Goal: Transaction & Acquisition: Book appointment/travel/reservation

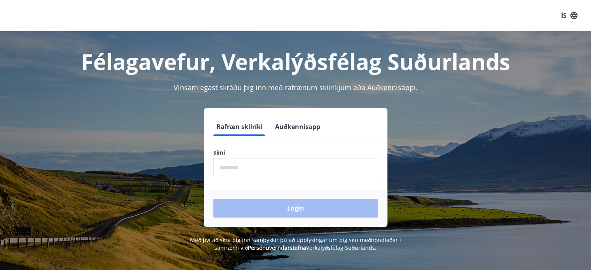
click at [258, 172] on input "phone" at bounding box center [295, 167] width 165 height 19
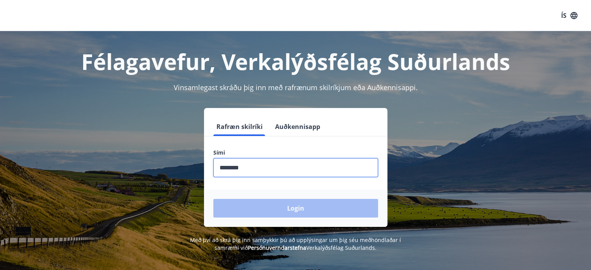
drag, startPoint x: 247, startPoint y: 168, endPoint x: 199, endPoint y: 158, distance: 49.1
click at [199, 158] on div "Rafræn skilríki Auðkennisapp Sími ​ Login" at bounding box center [295, 167] width 541 height 119
type input "***"
drag, startPoint x: 255, startPoint y: 165, endPoint x: 199, endPoint y: 166, distance: 55.9
click at [199, 166] on div "Rafræn skilríki Auðkennisapp Sími ​ Login" at bounding box center [295, 167] width 541 height 119
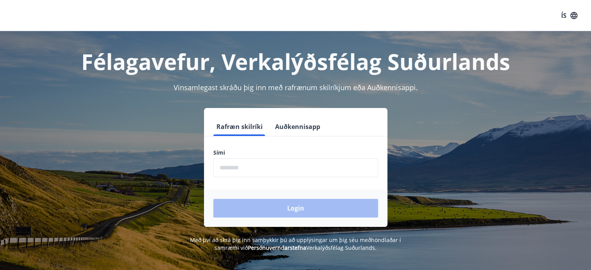
click at [199, 166] on div "Rafræn skilríki Auðkennisapp Sími ​ Login" at bounding box center [295, 167] width 541 height 119
click at [228, 162] on input "phone" at bounding box center [295, 167] width 165 height 19
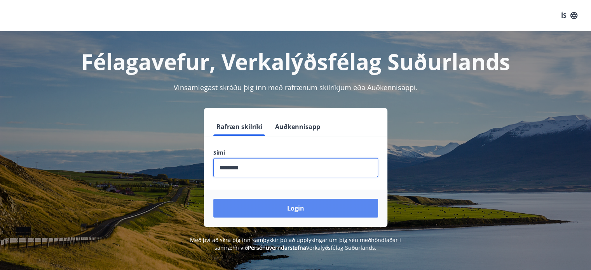
type input "********"
click at [291, 208] on button "Login" at bounding box center [295, 208] width 165 height 19
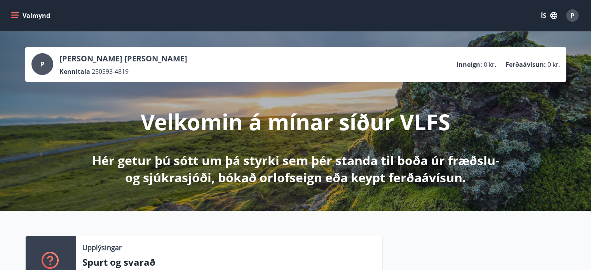
click at [544, 15] on button "ÍS" at bounding box center [548, 16] width 25 height 14
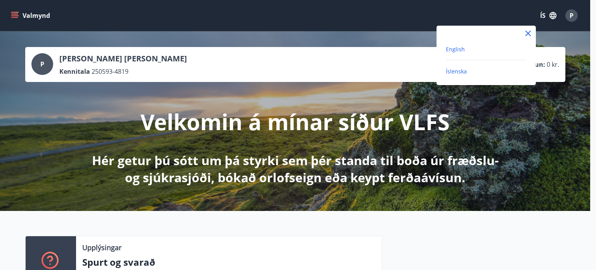
click at [459, 52] on span "English" at bounding box center [455, 48] width 19 height 7
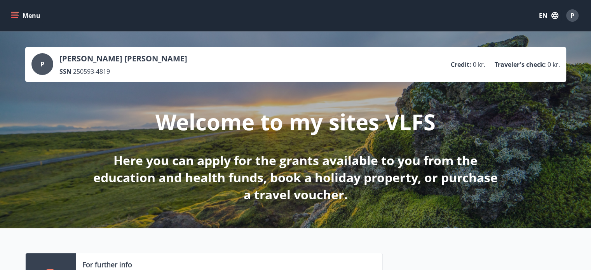
click at [16, 13] on icon "menu" at bounding box center [15, 16] width 8 height 8
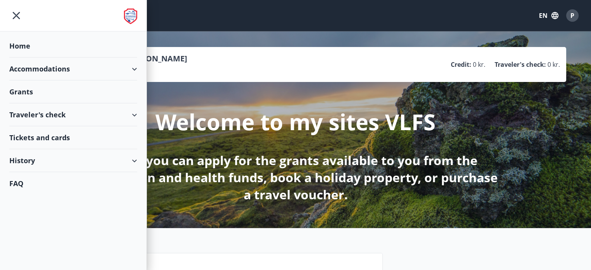
click at [133, 69] on div "Accommodations" at bounding box center [73, 68] width 128 height 23
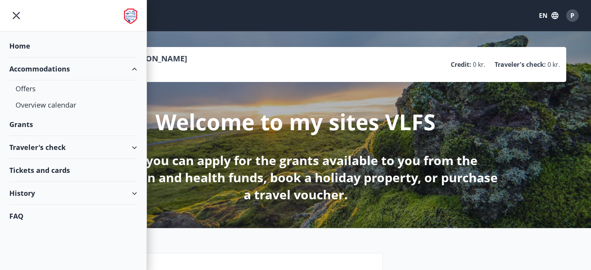
click at [133, 69] on div "Accommodations" at bounding box center [73, 68] width 128 height 23
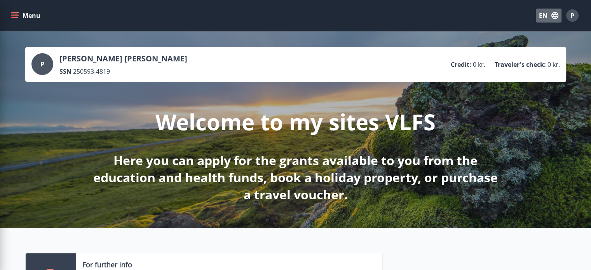
click at [542, 14] on button "EN" at bounding box center [548, 16] width 26 height 14
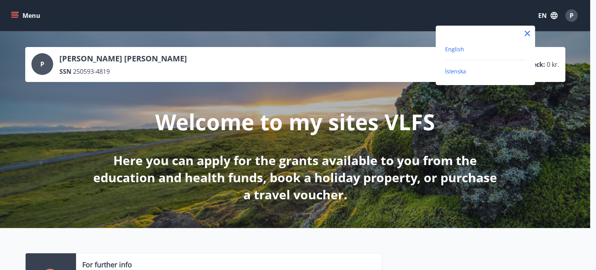
click at [459, 70] on span "Íslenska" at bounding box center [455, 71] width 21 height 7
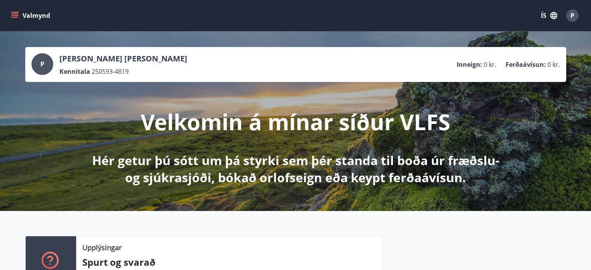
click at [14, 17] on icon "menu" at bounding box center [15, 16] width 8 height 8
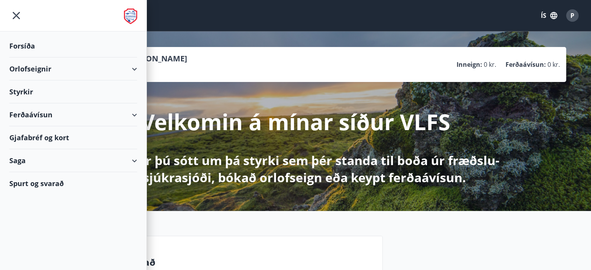
click at [56, 68] on div "Orlofseignir" at bounding box center [73, 68] width 128 height 23
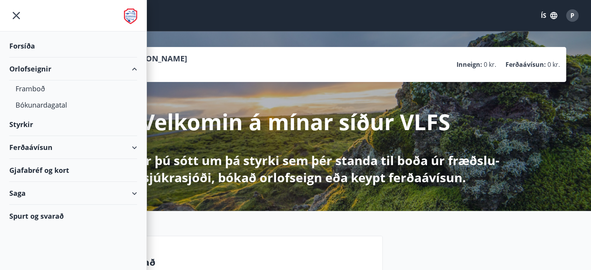
click at [545, 15] on button "ÍS" at bounding box center [548, 16] width 25 height 14
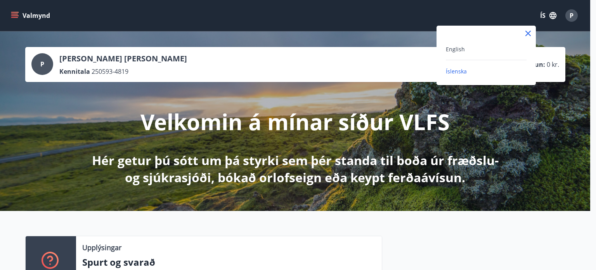
click at [455, 54] on div "English" at bounding box center [486, 52] width 81 height 16
click at [454, 52] on span "English" at bounding box center [455, 48] width 19 height 7
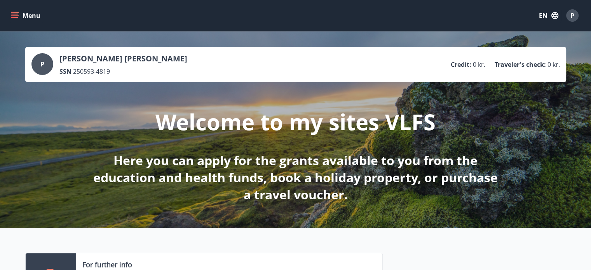
drag, startPoint x: 87, startPoint y: 32, endPoint x: 14, endPoint y: 17, distance: 75.4
click at [14, 17] on icon "menu" at bounding box center [15, 16] width 8 height 8
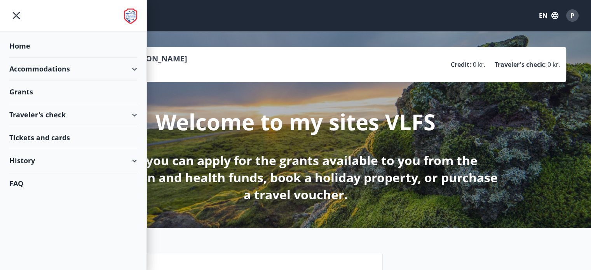
click at [104, 72] on div "Accommodations" at bounding box center [73, 68] width 128 height 23
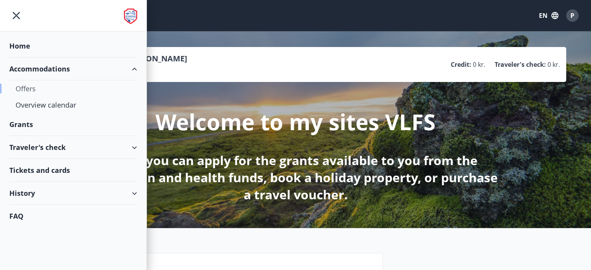
click at [30, 88] on div "Offers" at bounding box center [73, 88] width 115 height 16
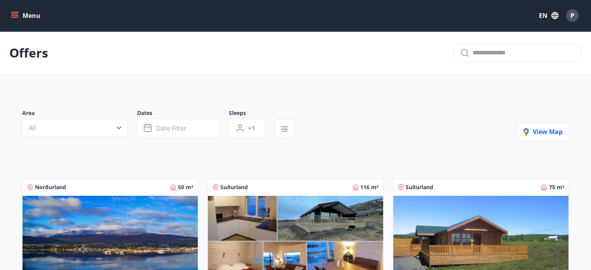
scroll to position [245, 0]
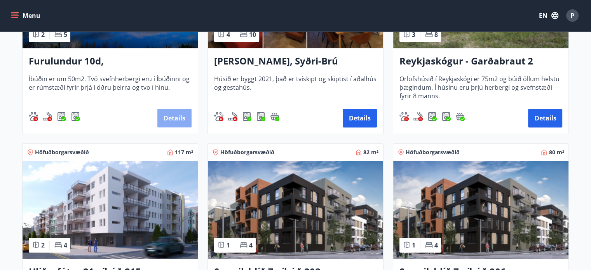
click at [174, 117] on button "Details" at bounding box center [174, 118] width 34 height 19
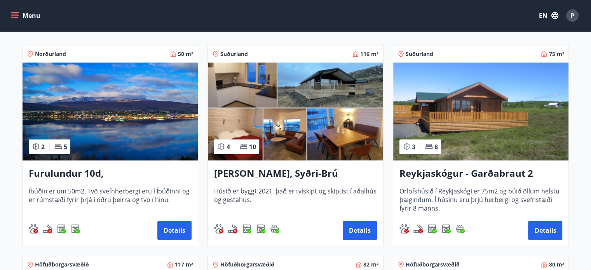
scroll to position [140, 0]
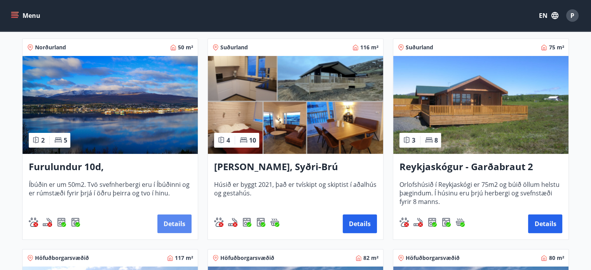
click at [172, 228] on button "Details" at bounding box center [174, 223] width 34 height 19
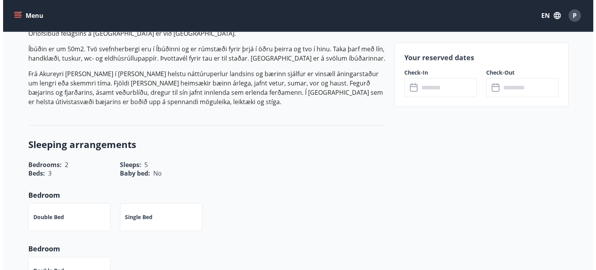
scroll to position [250, 0]
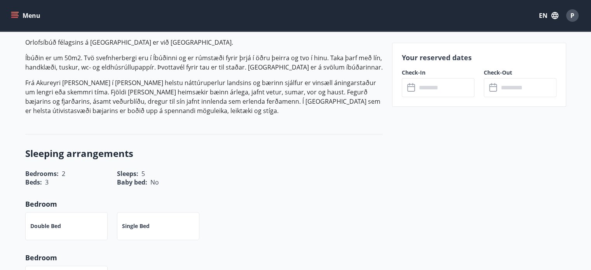
click at [429, 87] on input "text" at bounding box center [445, 87] width 58 height 19
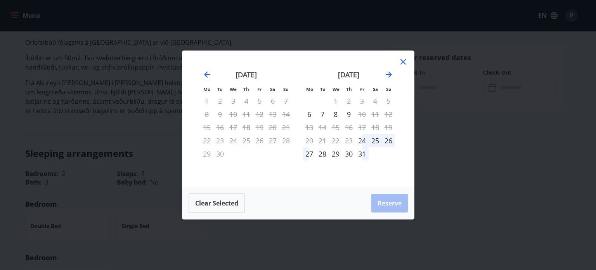
click at [324, 113] on div "7" at bounding box center [322, 114] width 13 height 13
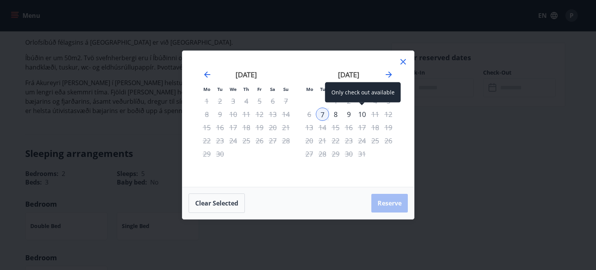
click at [365, 114] on div "10" at bounding box center [362, 114] width 13 height 13
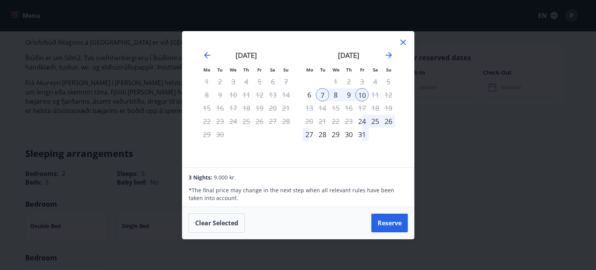
click at [351, 96] on div "9" at bounding box center [348, 94] width 13 height 13
click at [323, 96] on div "7" at bounding box center [322, 94] width 13 height 13
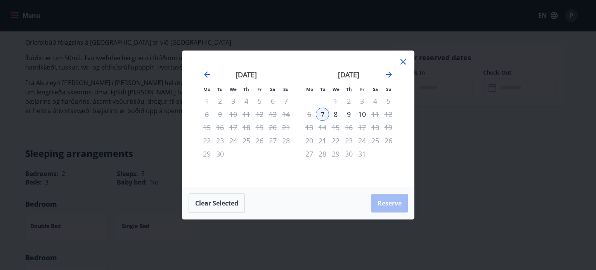
click at [339, 114] on div "8" at bounding box center [335, 114] width 13 height 13
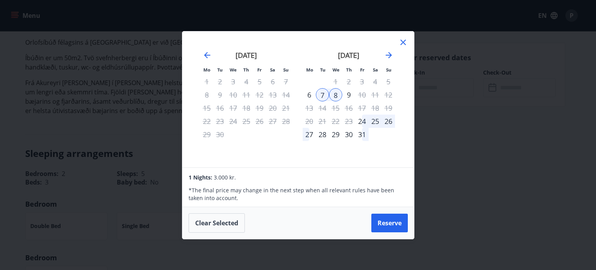
click at [349, 94] on div "9" at bounding box center [348, 94] width 13 height 13
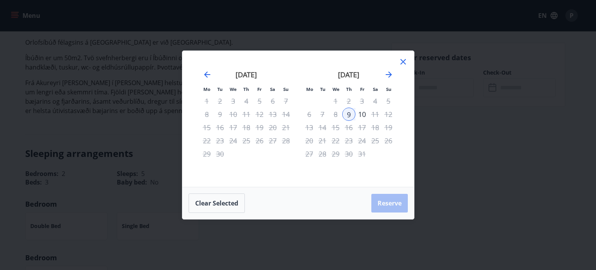
click at [403, 62] on icon at bounding box center [403, 61] width 1 height 1
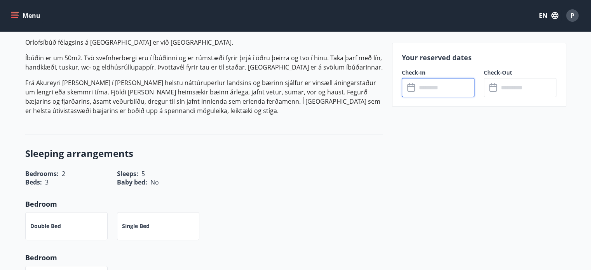
click at [416, 78] on input "text" at bounding box center [445, 87] width 58 height 19
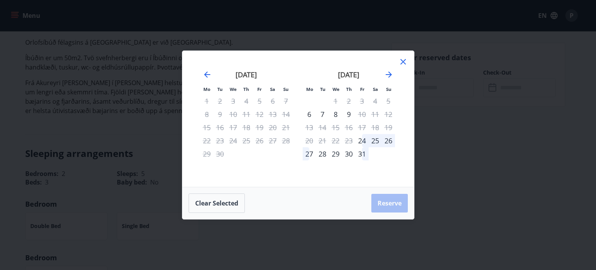
click at [324, 115] on div "7" at bounding box center [322, 114] width 13 height 13
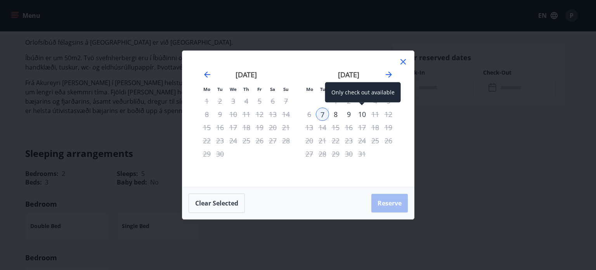
click at [360, 116] on div "10" at bounding box center [362, 114] width 13 height 13
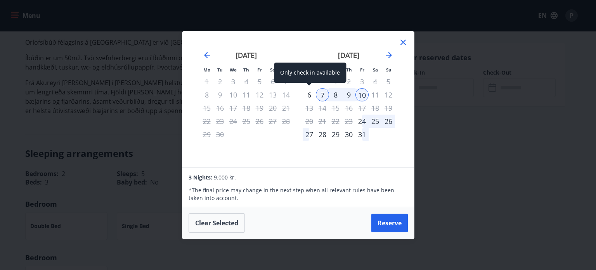
click at [306, 94] on div "6" at bounding box center [309, 94] width 13 height 13
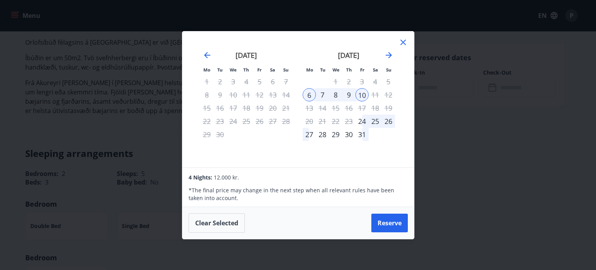
click at [404, 40] on icon at bounding box center [403, 42] width 9 height 9
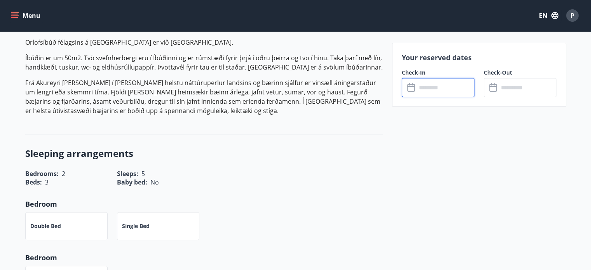
click at [426, 89] on input "text" at bounding box center [445, 87] width 58 height 19
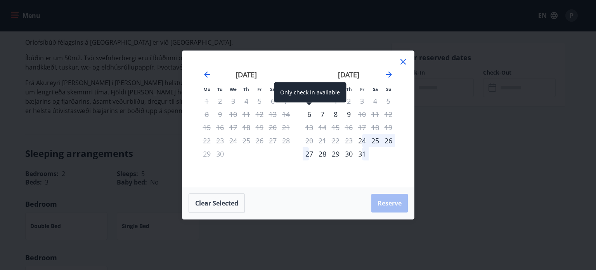
click at [313, 115] on div "6" at bounding box center [309, 114] width 13 height 13
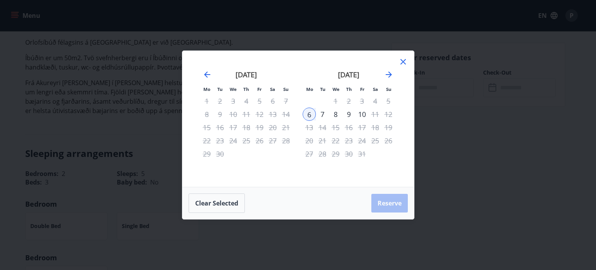
click at [328, 115] on div "7" at bounding box center [322, 114] width 13 height 13
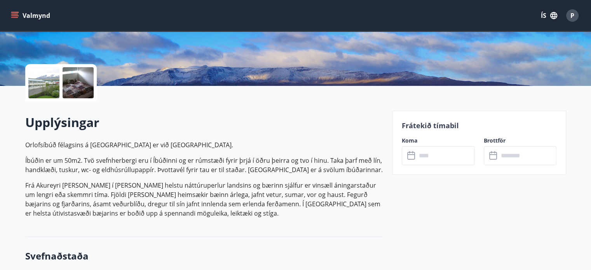
scroll to position [148, 0]
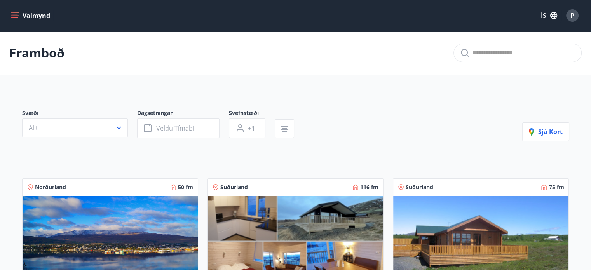
click at [544, 14] on button "ÍS" at bounding box center [548, 16] width 25 height 14
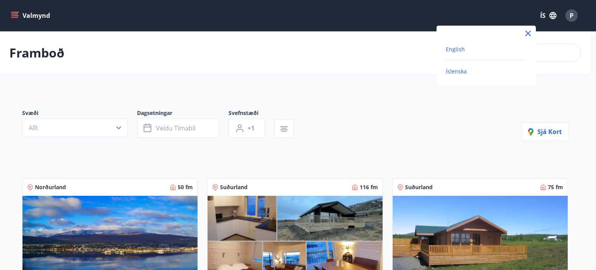
click at [455, 51] on span "English" at bounding box center [455, 48] width 19 height 7
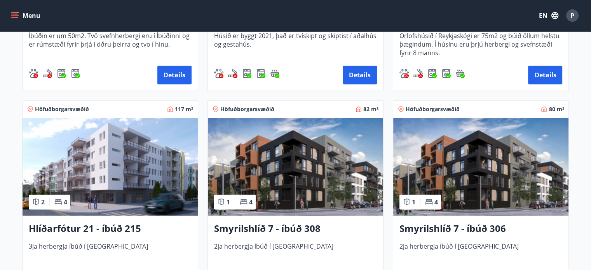
scroll to position [295, 0]
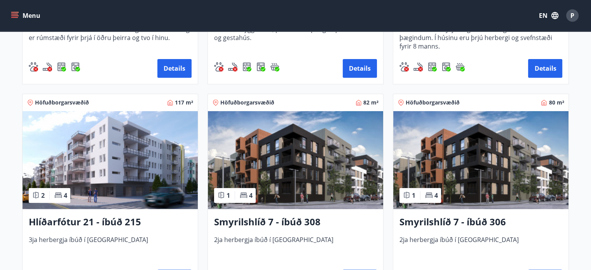
click at [106, 150] on img at bounding box center [110, 160] width 175 height 98
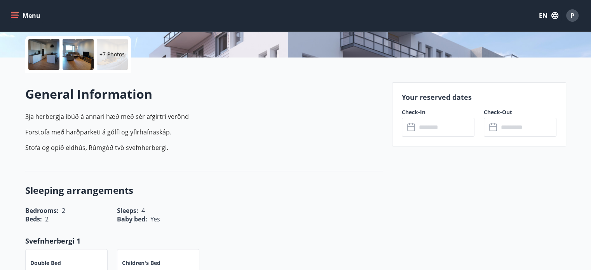
scroll to position [195, 0]
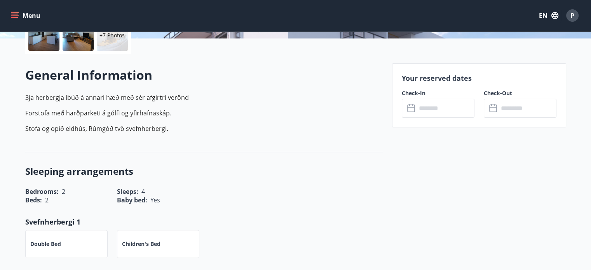
click at [415, 110] on icon at bounding box center [411, 108] width 9 height 9
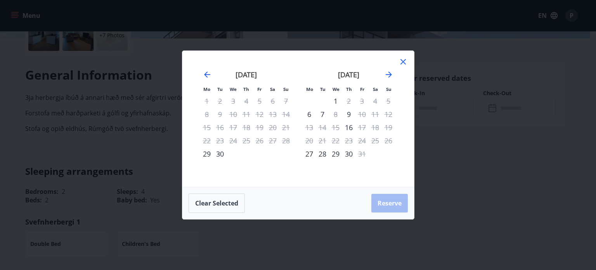
click at [405, 61] on icon at bounding box center [403, 61] width 9 height 9
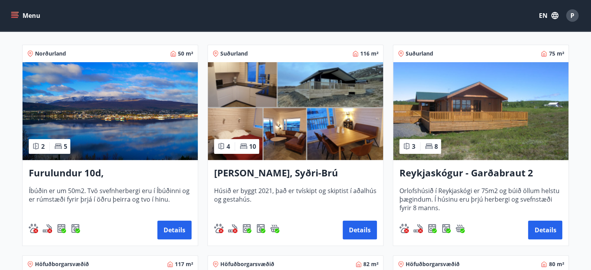
scroll to position [146, 0]
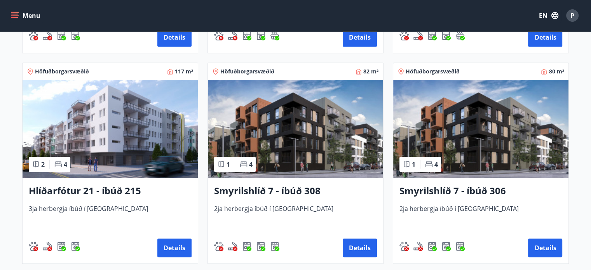
click at [239, 117] on img at bounding box center [295, 129] width 175 height 98
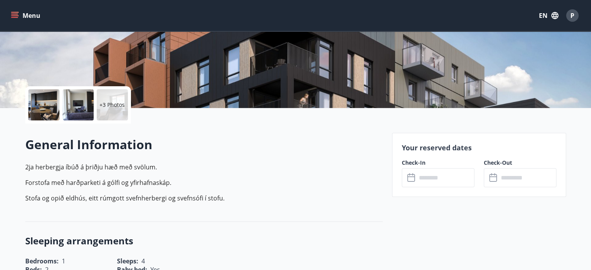
scroll to position [138, 0]
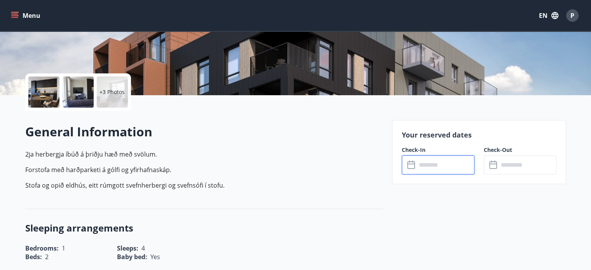
click at [422, 164] on input "text" at bounding box center [445, 164] width 58 height 19
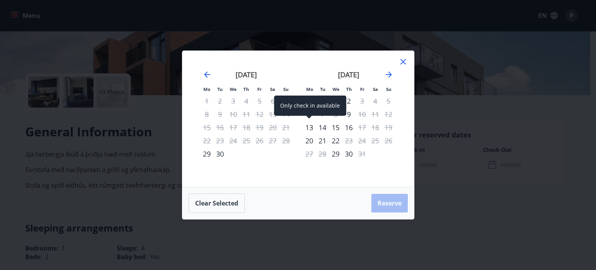
click at [313, 128] on div "13" at bounding box center [309, 127] width 13 height 13
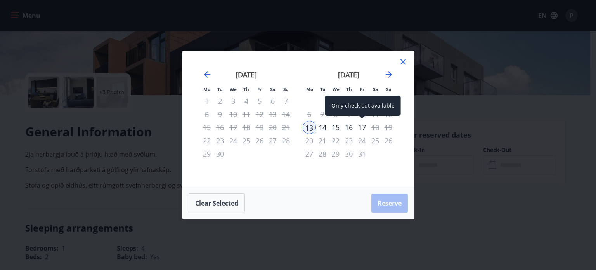
click at [365, 130] on div "17" at bounding box center [362, 127] width 13 height 13
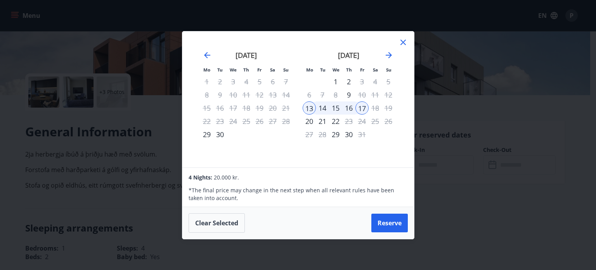
click at [402, 42] on icon at bounding box center [403, 42] width 9 height 9
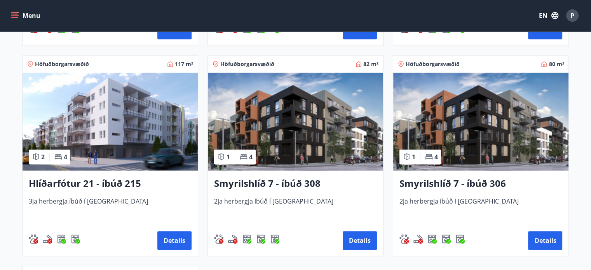
scroll to position [341, 0]
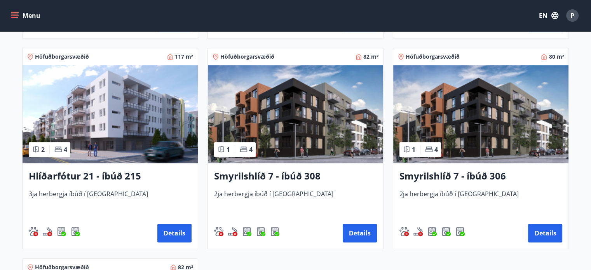
click at [462, 110] on img at bounding box center [480, 114] width 175 height 98
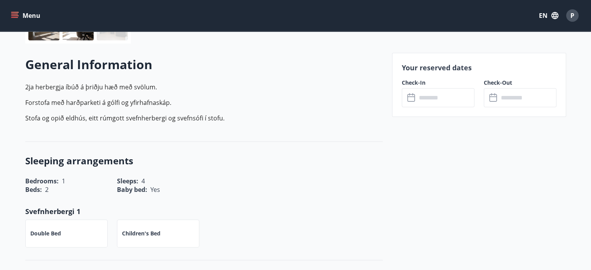
scroll to position [207, 0]
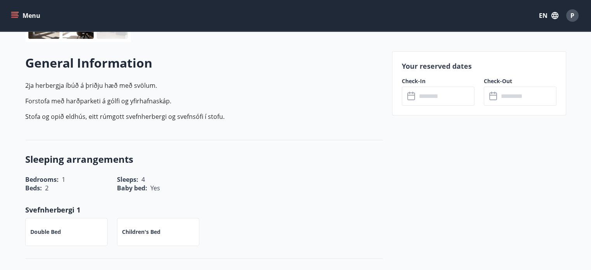
click at [436, 99] on input "text" at bounding box center [445, 96] width 58 height 19
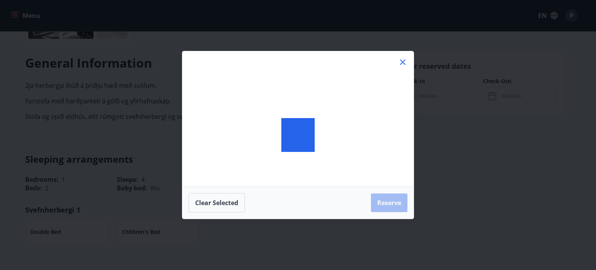
click at [436, 99] on div "Clear selected Reserve" at bounding box center [298, 135] width 596 height 270
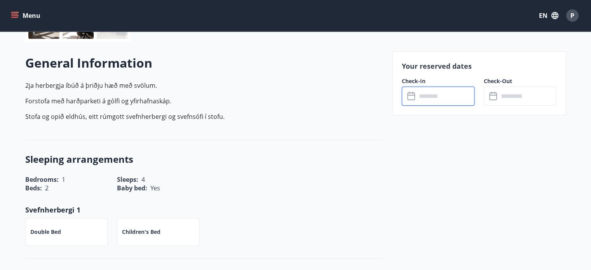
click at [427, 94] on input "text" at bounding box center [445, 96] width 58 height 19
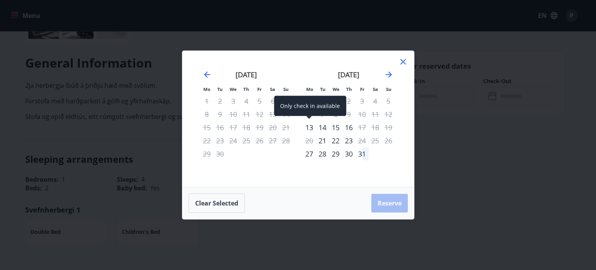
click at [310, 128] on div "13" at bounding box center [309, 127] width 13 height 13
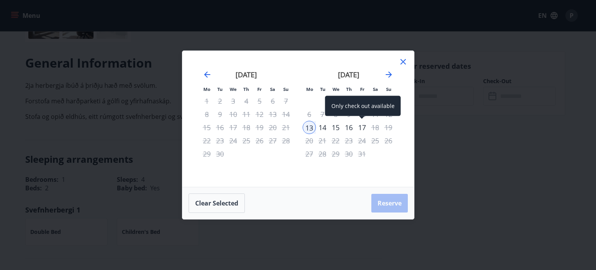
click at [360, 127] on div "17" at bounding box center [362, 127] width 13 height 13
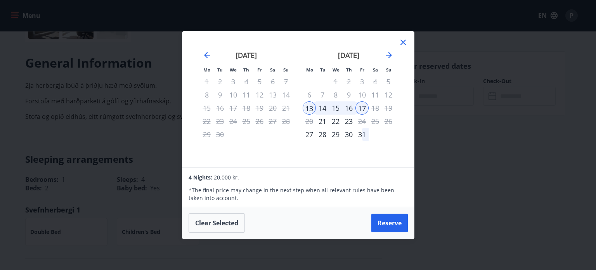
click at [403, 42] on icon at bounding box center [403, 42] width 9 height 9
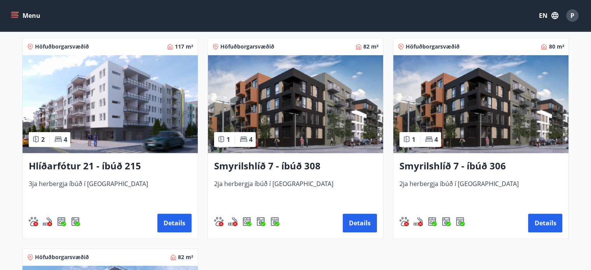
scroll to position [409, 0]
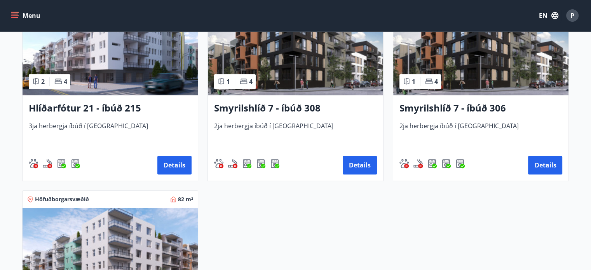
click at [189, 225] on img at bounding box center [110, 257] width 175 height 98
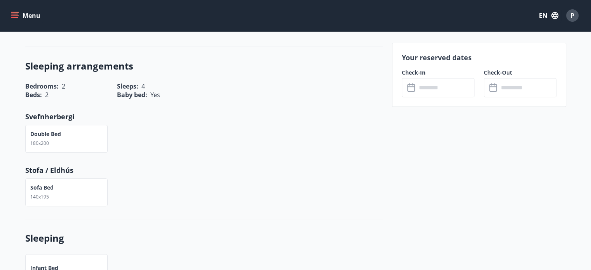
scroll to position [302, 0]
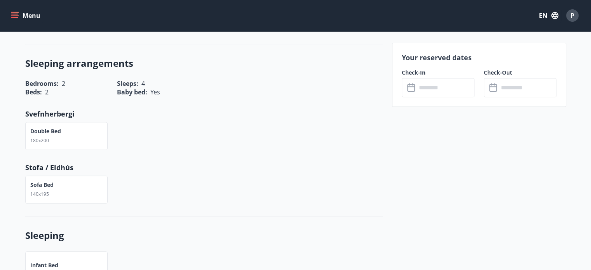
click at [419, 87] on input "text" at bounding box center [445, 87] width 58 height 19
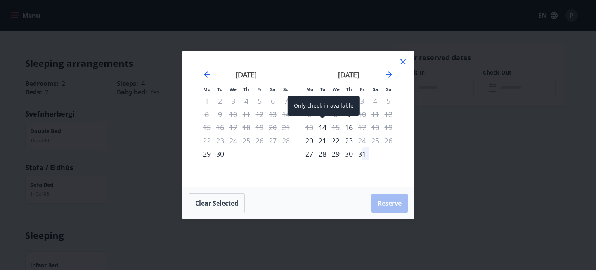
click at [324, 129] on div "14" at bounding box center [322, 127] width 13 height 13
click at [336, 127] on div "15" at bounding box center [335, 127] width 13 height 13
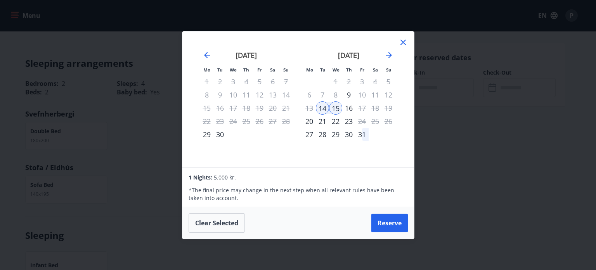
click at [406, 42] on icon at bounding box center [403, 42] width 9 height 9
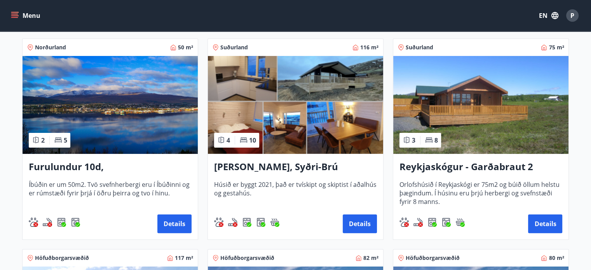
scroll to position [205, 0]
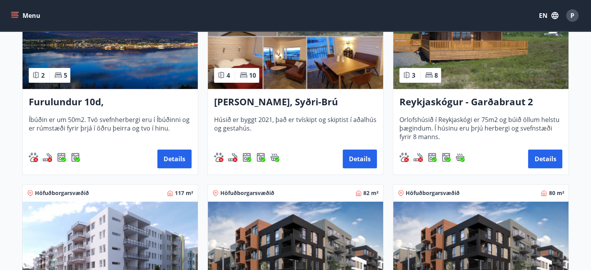
click at [143, 221] on img at bounding box center [110, 251] width 175 height 98
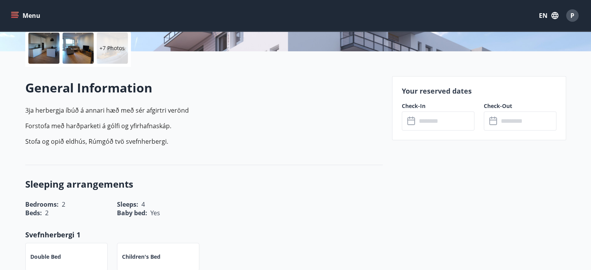
scroll to position [185, 0]
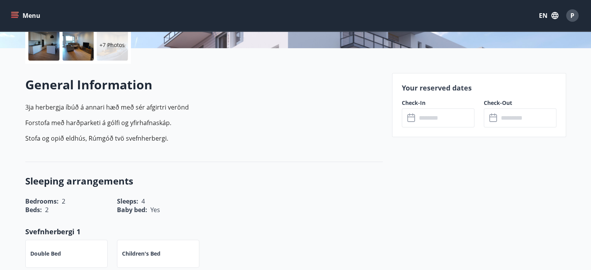
click at [455, 124] on input "text" at bounding box center [445, 117] width 58 height 19
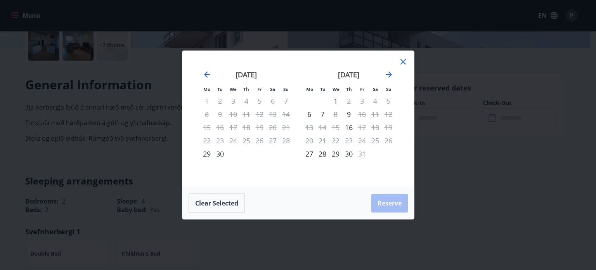
click at [403, 61] on icon at bounding box center [403, 61] width 5 height 5
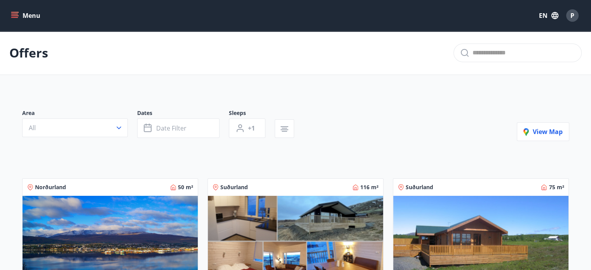
click at [375, 37] on div "Offers" at bounding box center [295, 53] width 591 height 44
click at [90, 212] on img at bounding box center [110, 245] width 175 height 98
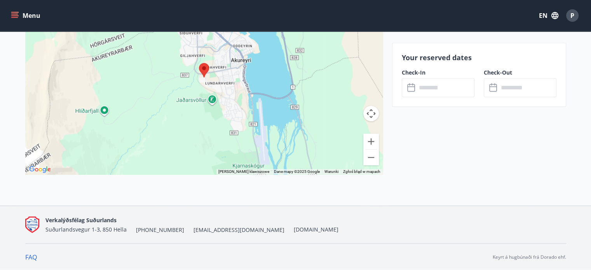
scroll to position [922, 0]
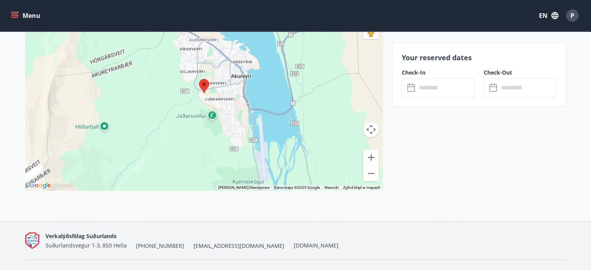
click at [101, 122] on div at bounding box center [203, 93] width 357 height 194
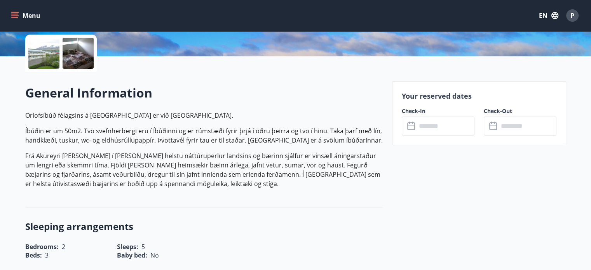
scroll to position [178, 0]
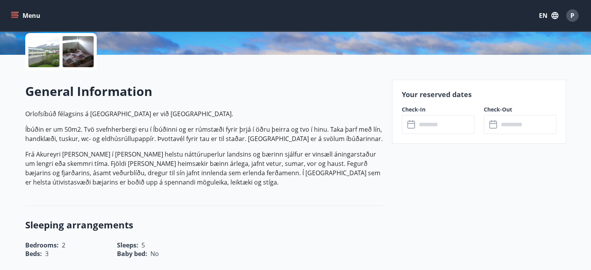
click at [539, 18] on button "EN" at bounding box center [548, 16] width 26 height 14
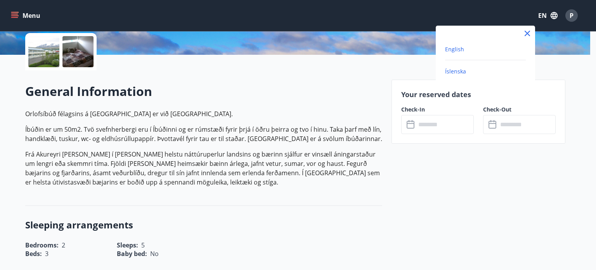
click at [447, 73] on span "Íslenska" at bounding box center [455, 71] width 21 height 7
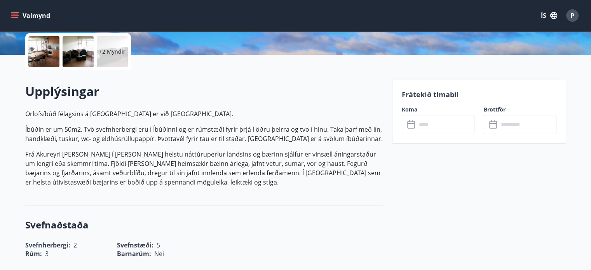
click at [543, 15] on button "ÍS" at bounding box center [548, 16] width 25 height 14
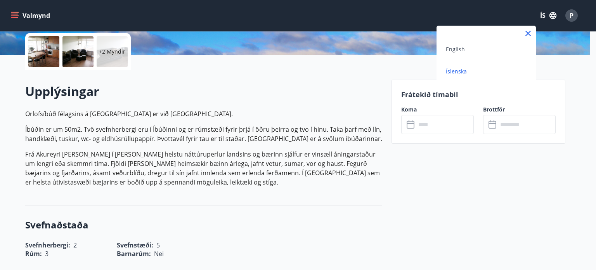
click at [482, 47] on div "English" at bounding box center [486, 48] width 81 height 9
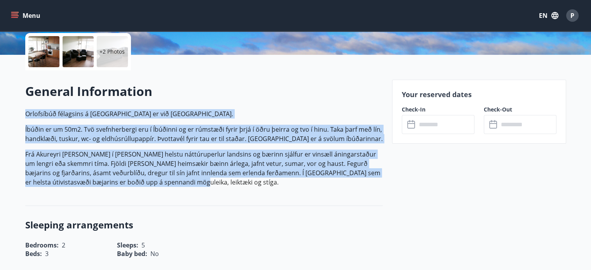
drag, startPoint x: 163, startPoint y: 181, endPoint x: 24, endPoint y: 113, distance: 155.1
copy p "Orlofsíbúð félagsins á Akureyri er við Furulund. Íbúðin er um 50m2. Tvö svefnhe…"
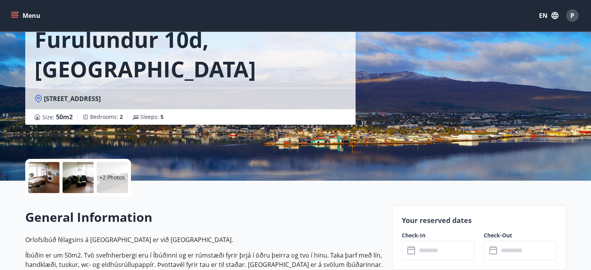
scroll to position [51, 0]
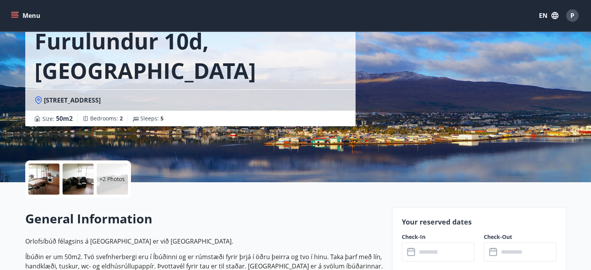
click at [47, 177] on div at bounding box center [43, 178] width 31 height 31
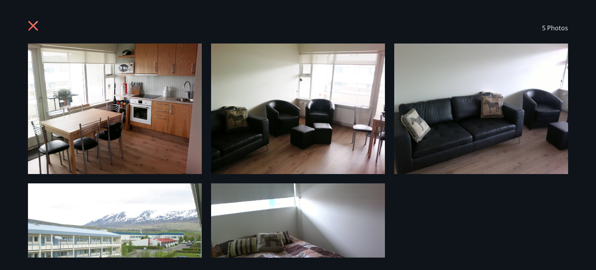
click at [33, 27] on icon at bounding box center [34, 27] width 12 height 12
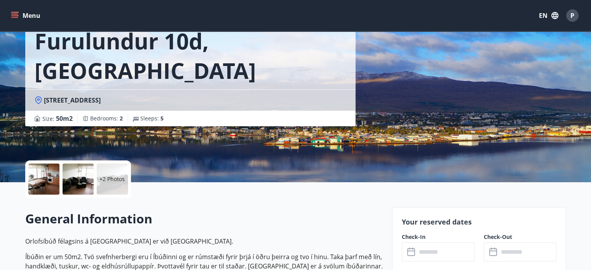
click at [429, 257] on input "text" at bounding box center [445, 251] width 58 height 19
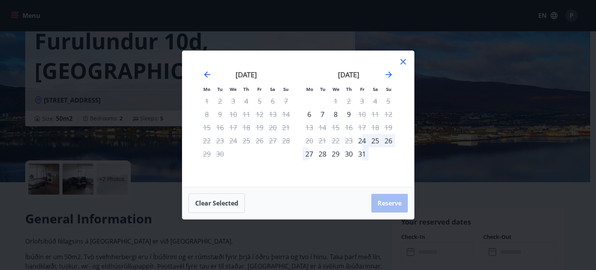
click at [322, 113] on div "7" at bounding box center [322, 114] width 13 height 13
click at [337, 116] on div "8" at bounding box center [335, 114] width 13 height 13
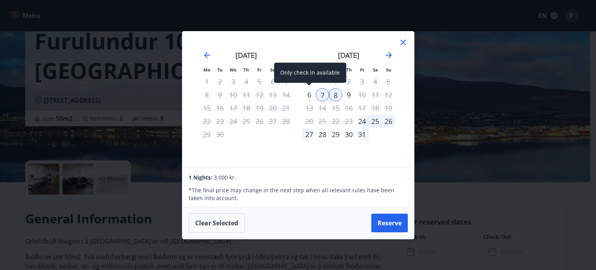
click at [309, 96] on div "6" at bounding box center [309, 94] width 13 height 13
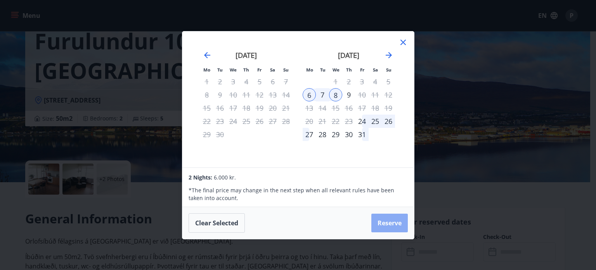
click at [398, 220] on button "Reserve" at bounding box center [390, 223] width 37 height 19
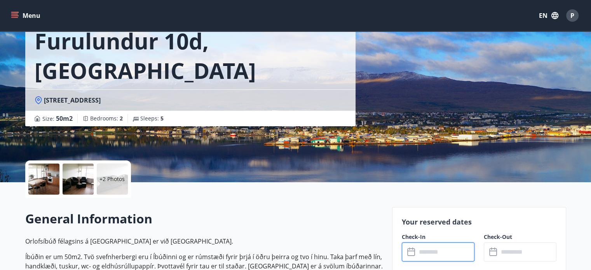
type input "******"
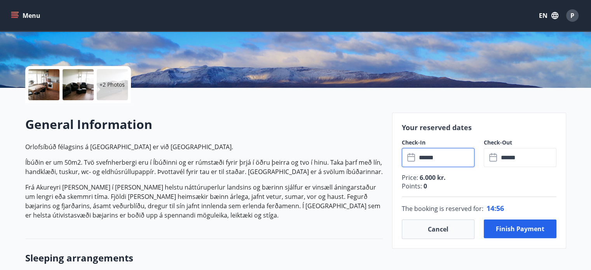
scroll to position [152, 0]
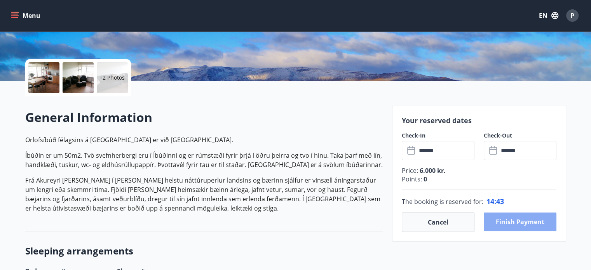
click at [516, 224] on button "Finish payment" at bounding box center [519, 221] width 73 height 19
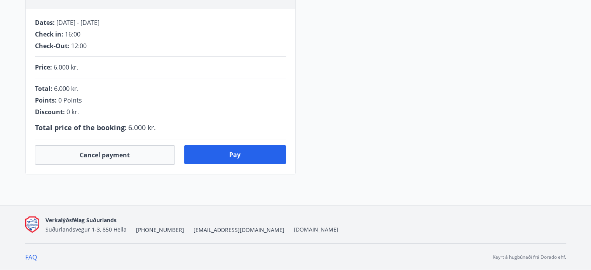
scroll to position [152, 0]
